Goal: Information Seeking & Learning: Learn about a topic

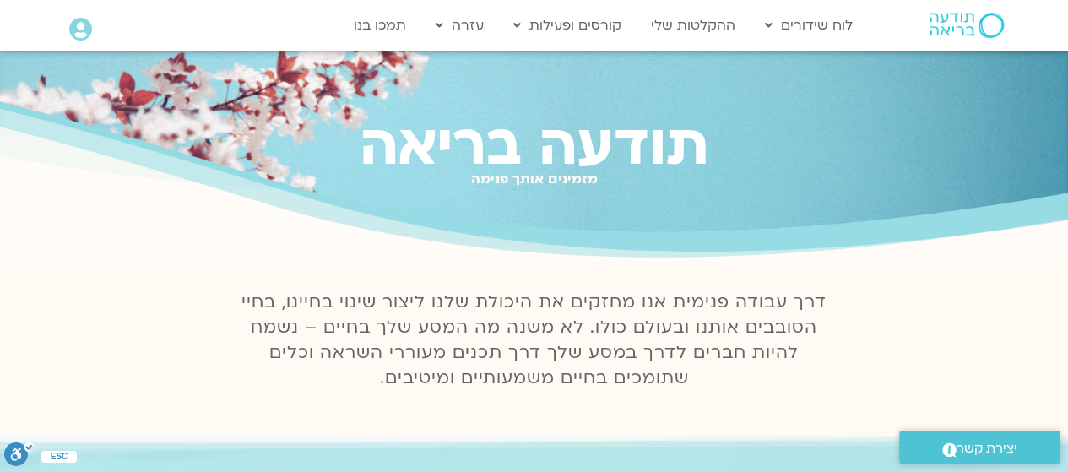
click at [76, 30] on icon at bounding box center [80, 30] width 23 height 24
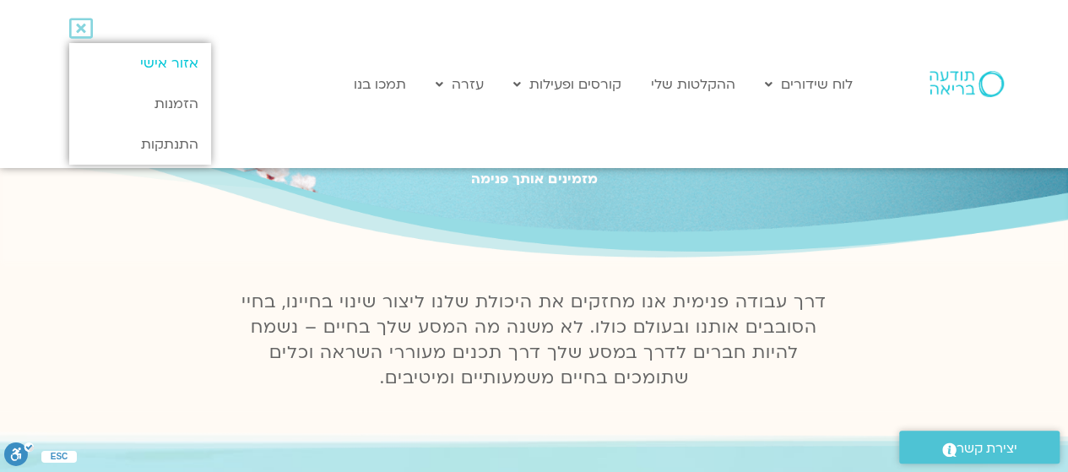
click at [142, 60] on link "אזור אישי" at bounding box center [139, 63] width 141 height 41
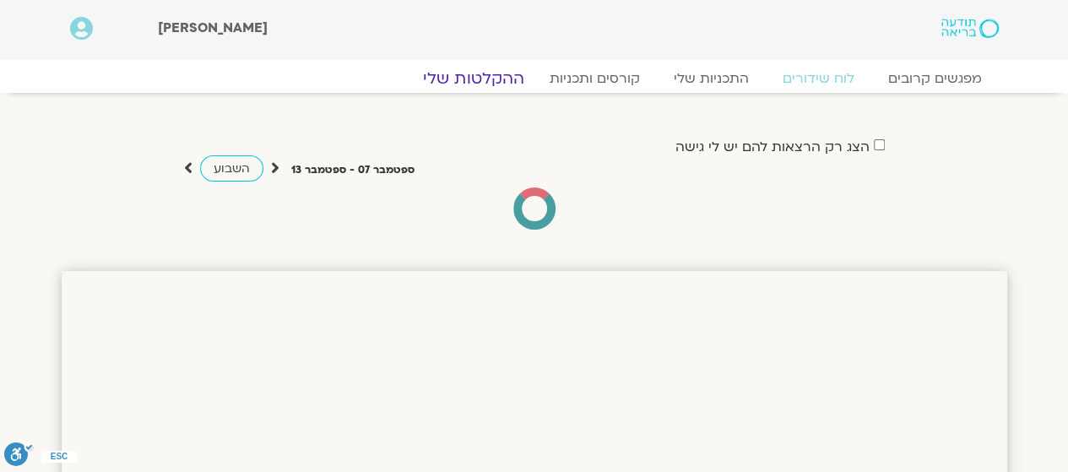
click at [487, 76] on link "ההקלטות שלי" at bounding box center [474, 78] width 142 height 20
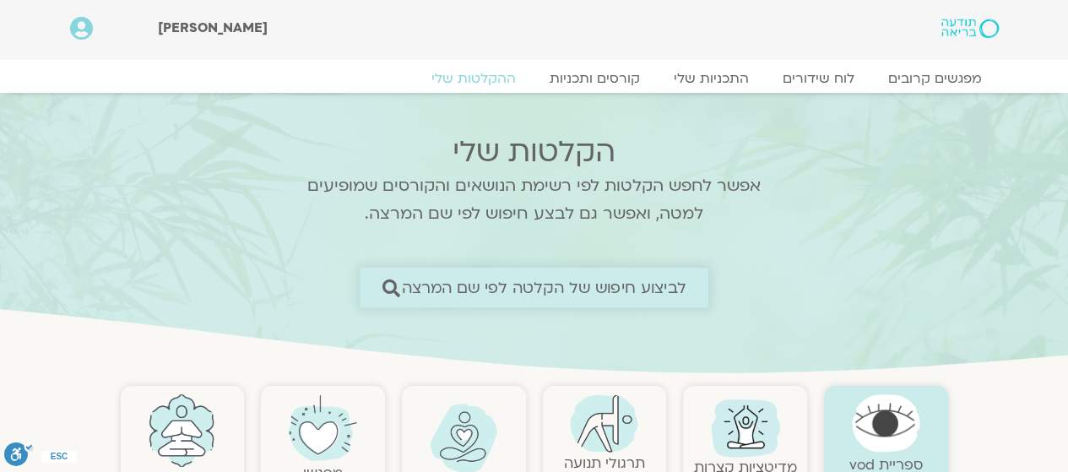
click at [541, 289] on span "לביצוע חיפוש של הקלטה לפי שם המרצה" at bounding box center [544, 288] width 285 height 18
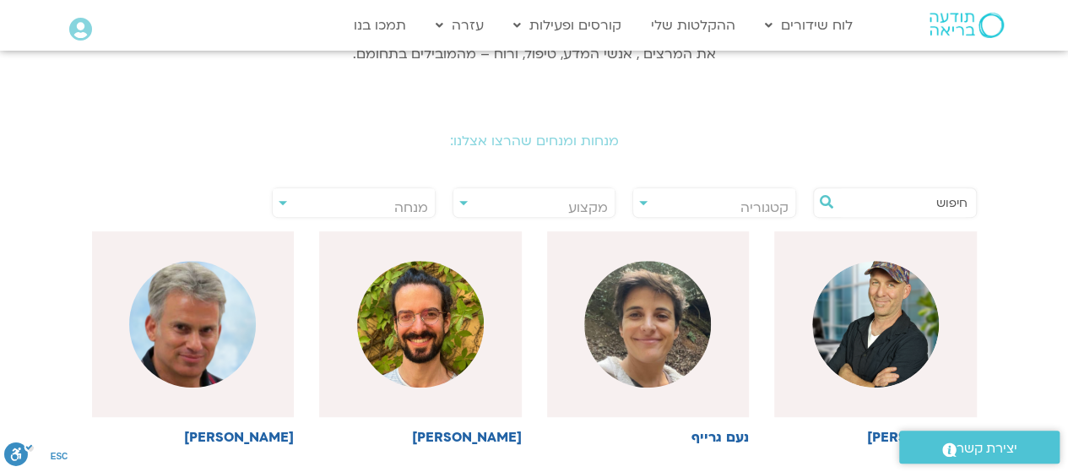
click at [911, 202] on input "text" at bounding box center [904, 202] width 128 height 29
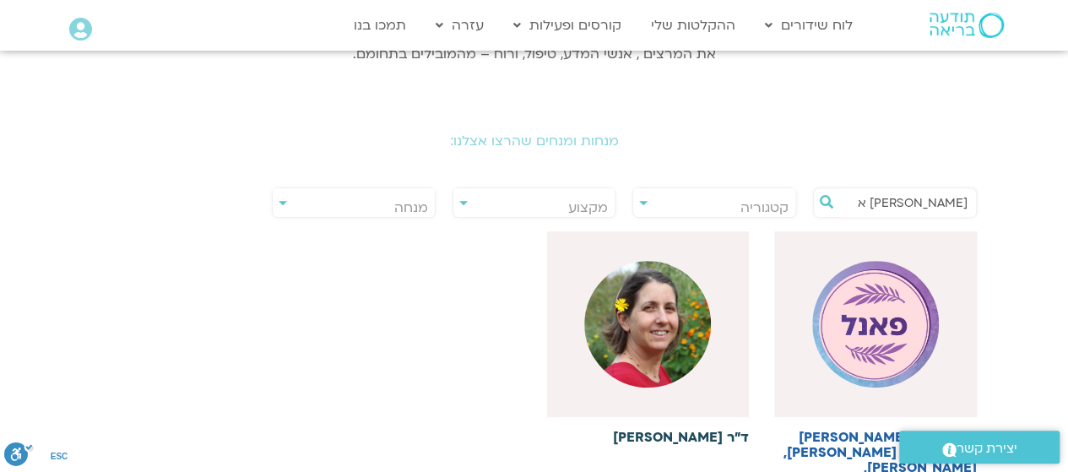
type input "נועה א"
click at [699, 366] on div at bounding box center [648, 324] width 203 height 186
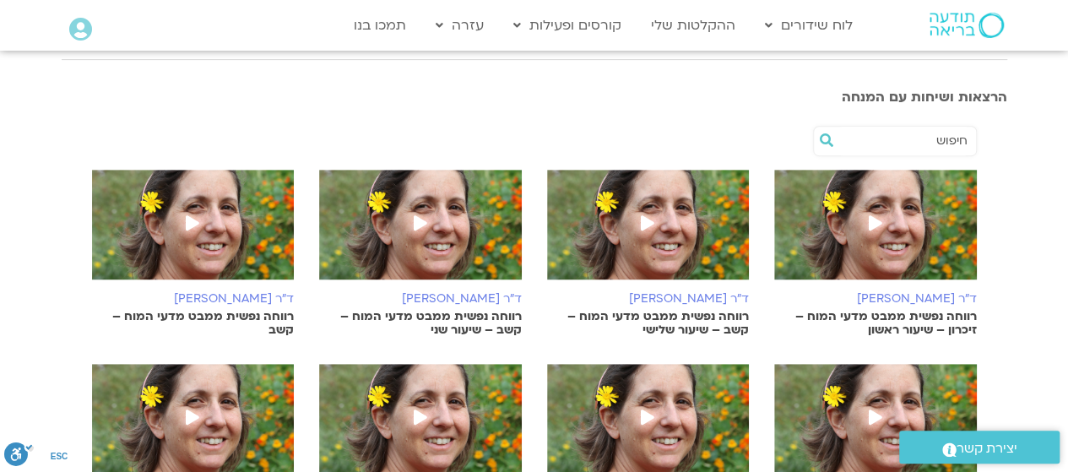
scroll to position [394, 0]
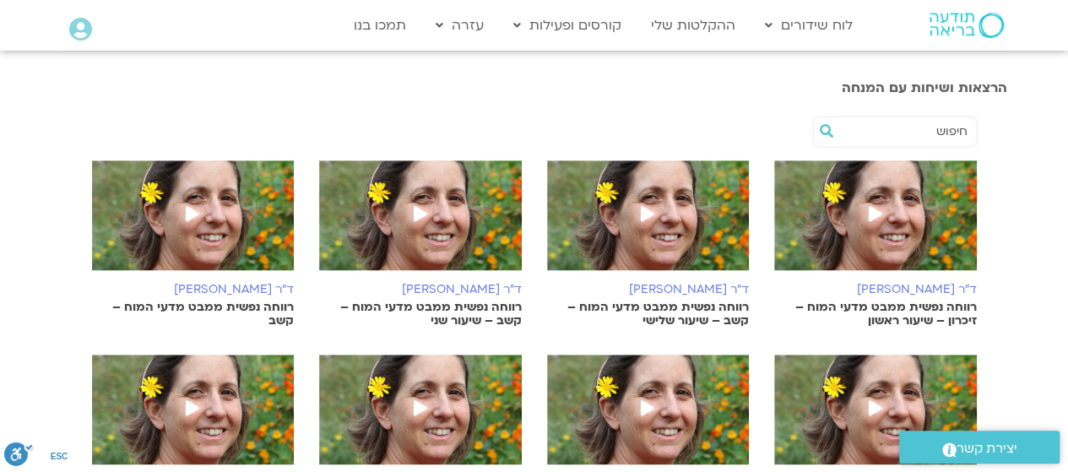
click at [699, 366] on img at bounding box center [648, 418] width 203 height 127
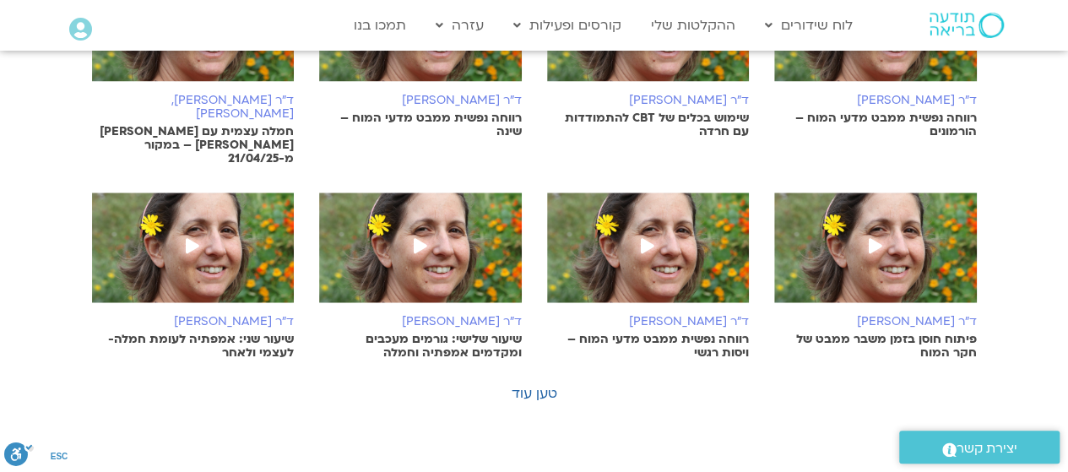
scroll to position [972, 0]
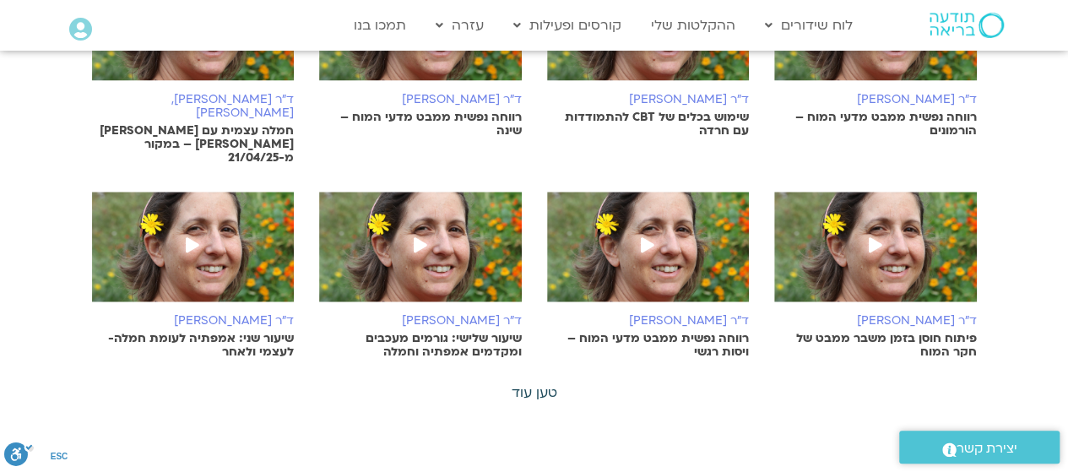
click at [548, 383] on link "טען עוד" at bounding box center [535, 392] width 46 height 19
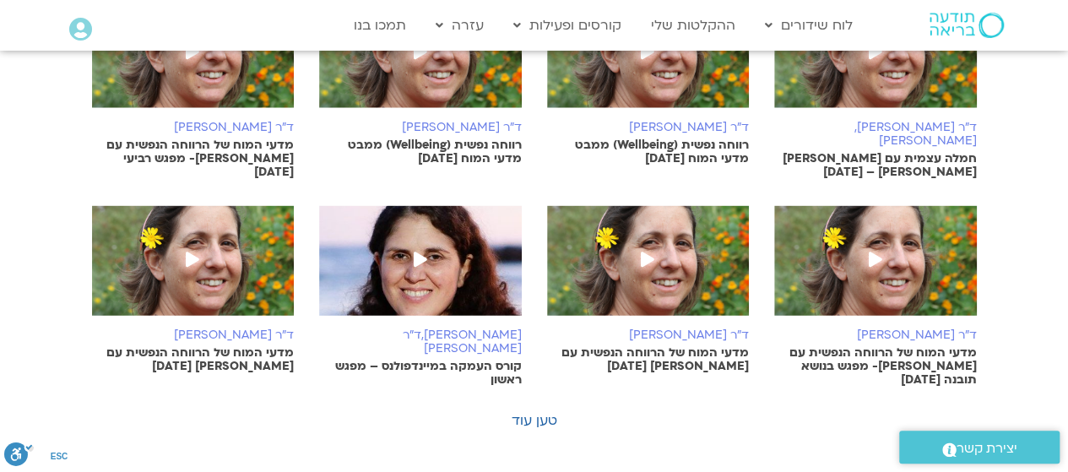
scroll to position [1790, 0]
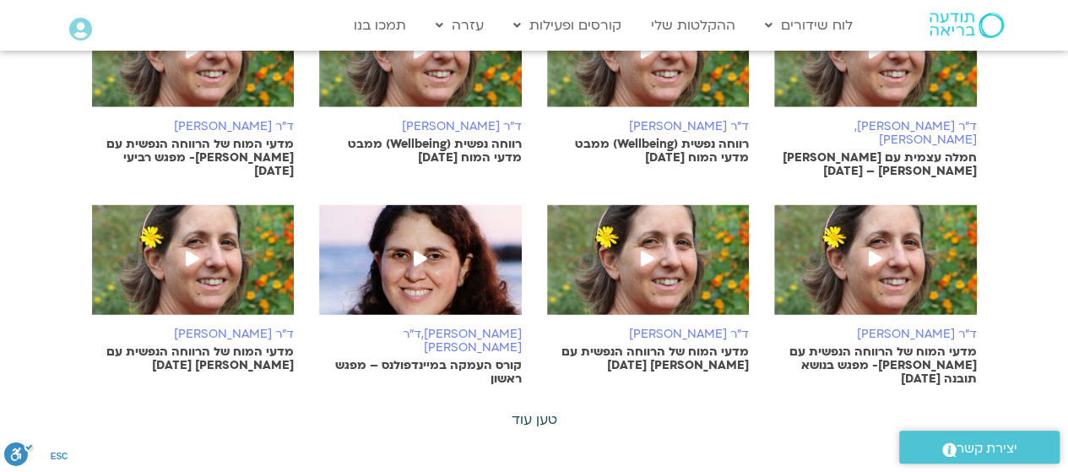
click at [545, 410] on link "טען עוד" at bounding box center [535, 419] width 46 height 19
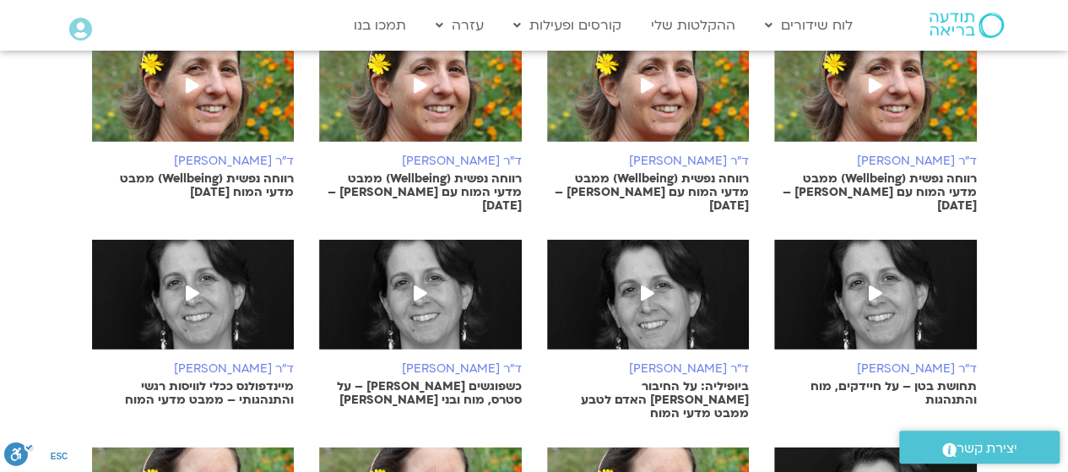
scroll to position [2166, 0]
